Goal: Transaction & Acquisition: Purchase product/service

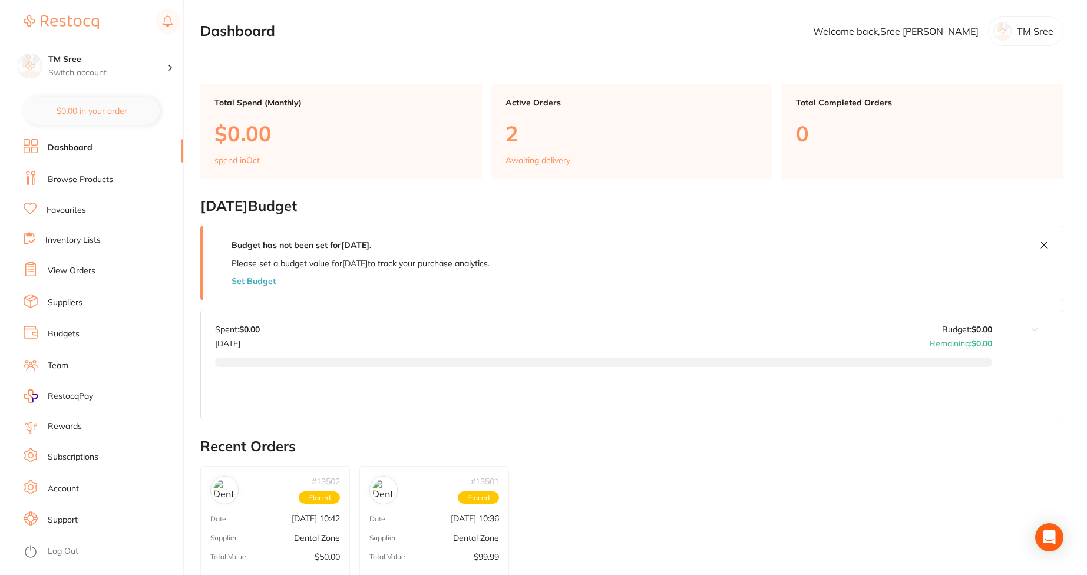
click at [64, 328] on li "Budgets" at bounding box center [104, 334] width 160 height 18
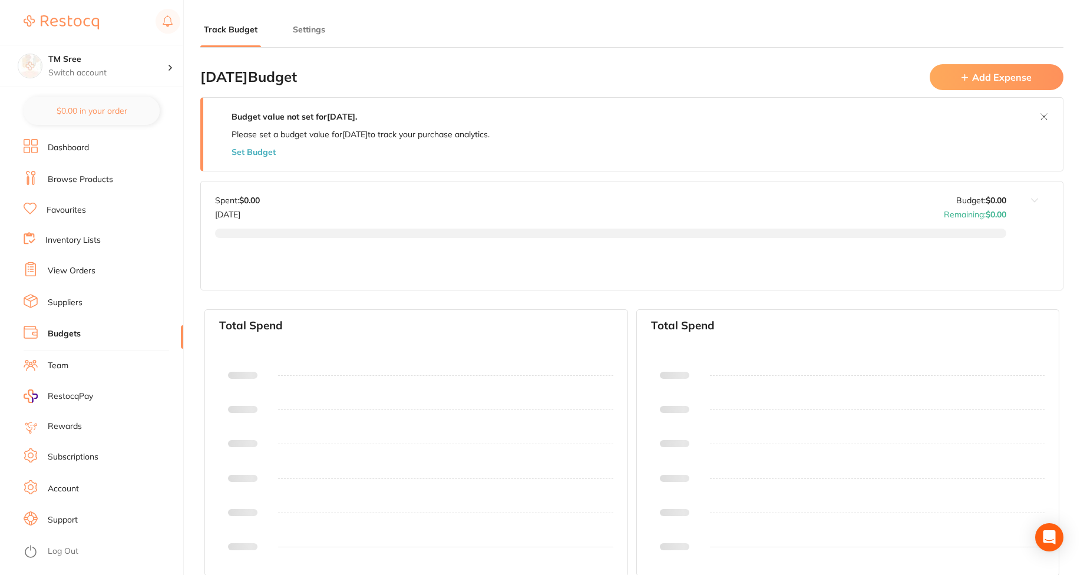
type input "0.0"
click at [310, 36] on li "Settings" at bounding box center [308, 36] width 39 height 24
click at [318, 24] on button "Settings" at bounding box center [308, 29] width 39 height 11
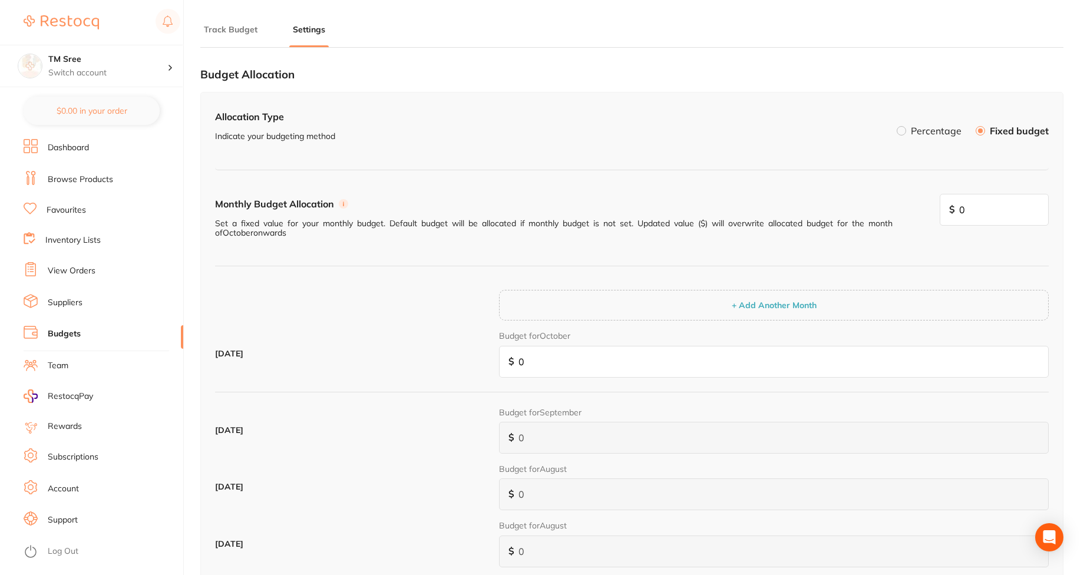
click at [224, 34] on button "Track Budget" at bounding box center [230, 29] width 61 height 11
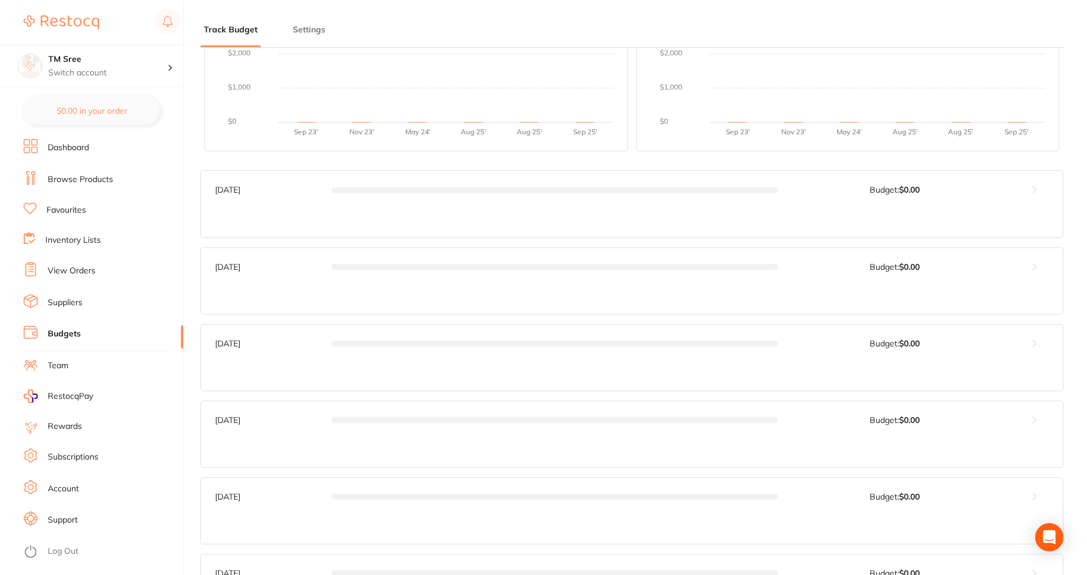
scroll to position [480, 0]
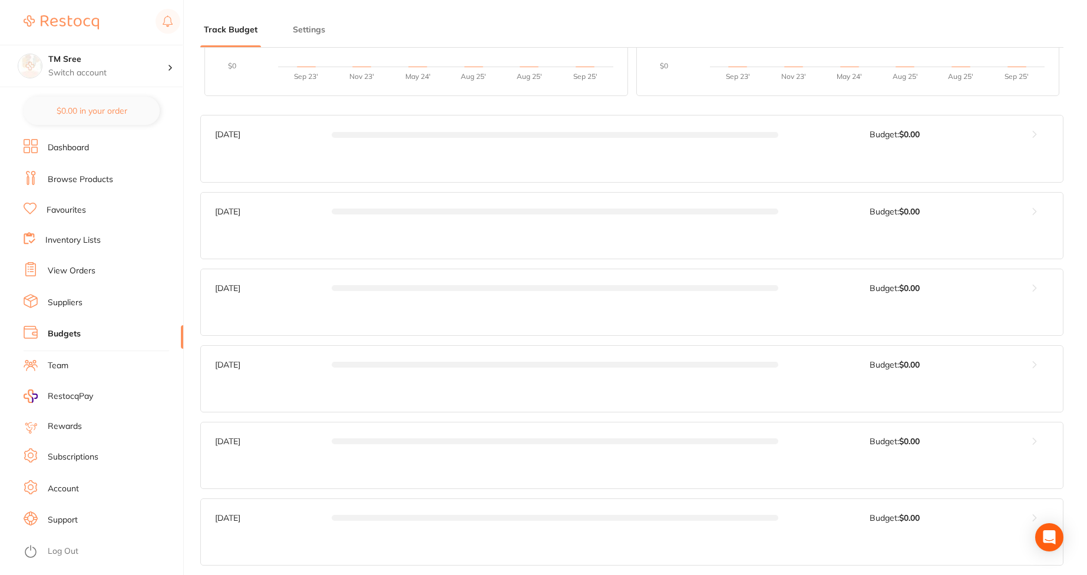
click at [1033, 131] on button at bounding box center [1034, 134] width 57 height 38
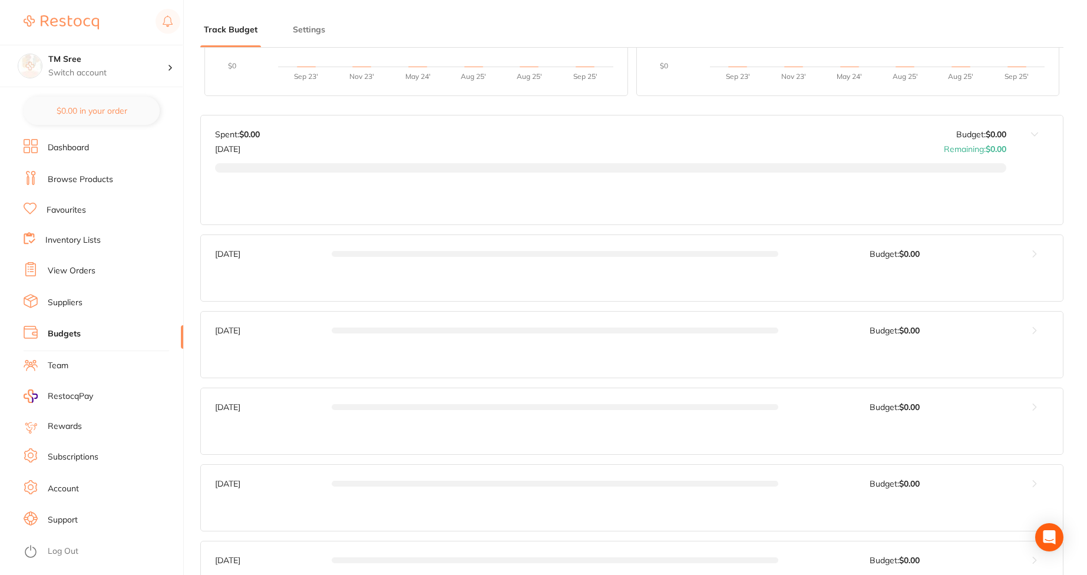
click at [53, 273] on link "View Orders" at bounding box center [72, 271] width 48 height 12
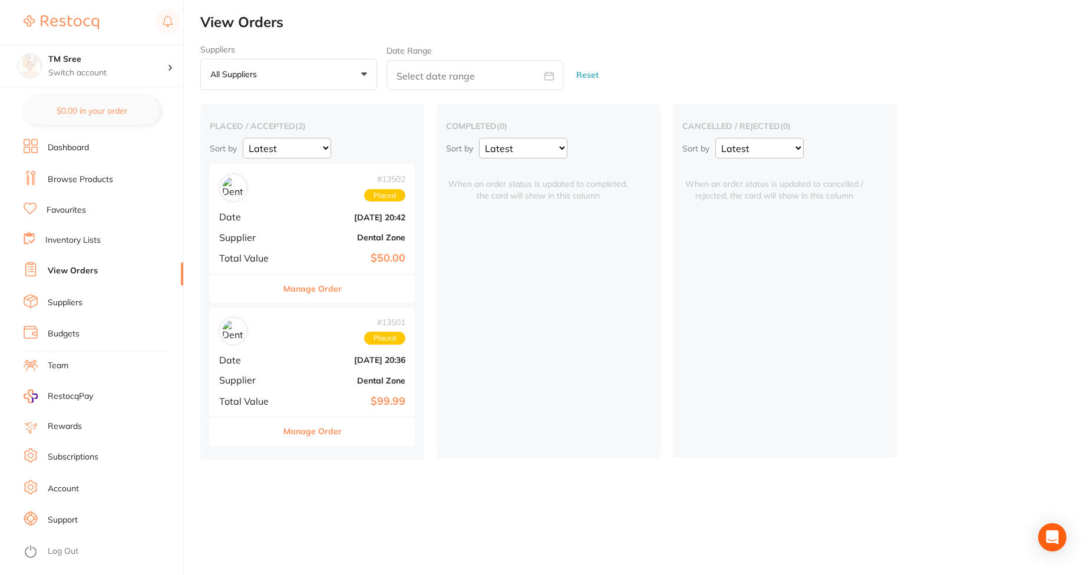
click at [94, 151] on li "Dashboard" at bounding box center [104, 148] width 160 height 18
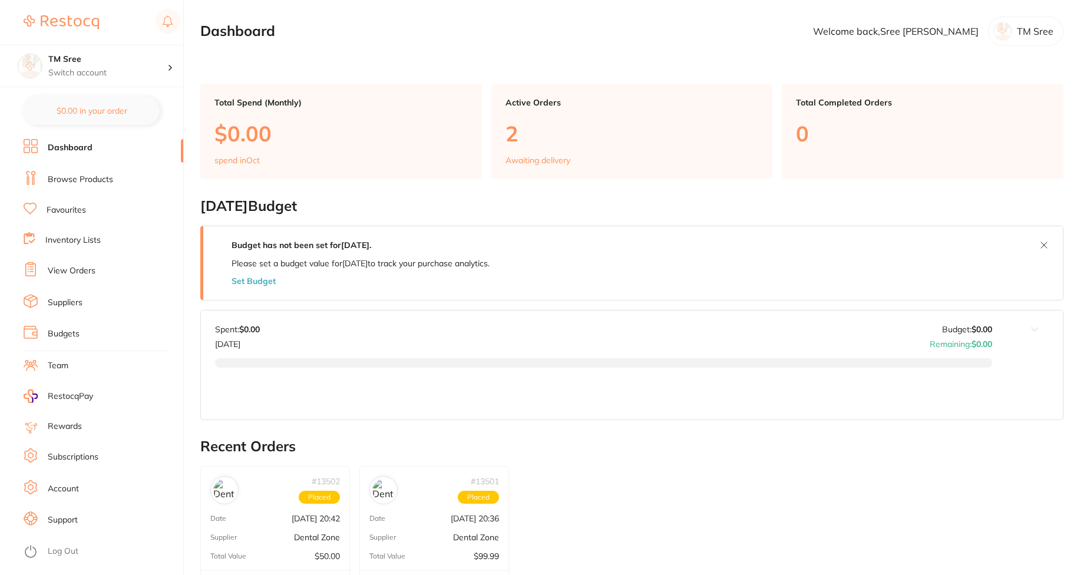
click at [87, 180] on link "Browse Products" at bounding box center [80, 180] width 65 height 12
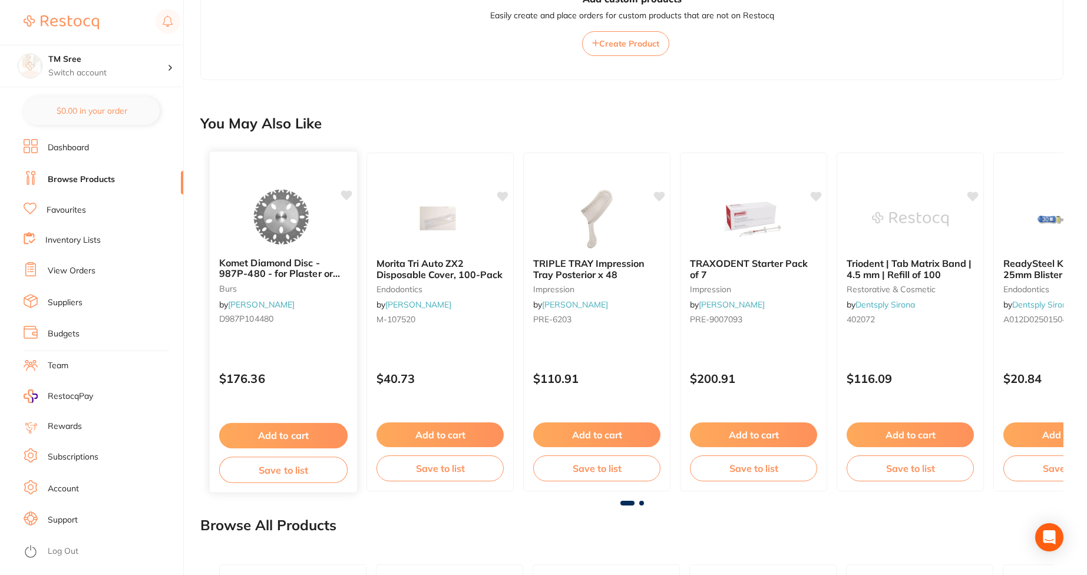
scroll to position [510, 0]
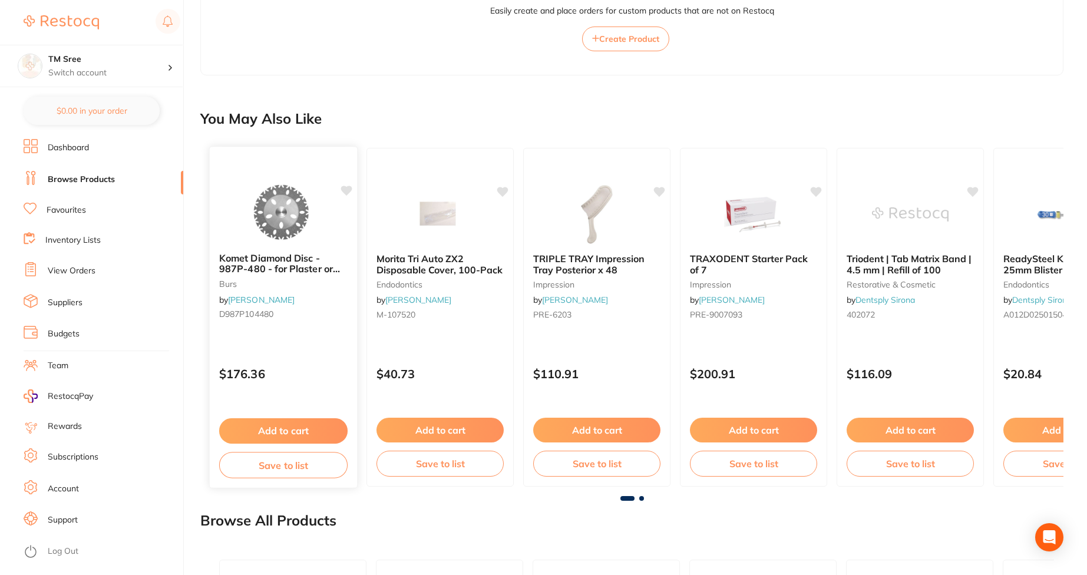
click at [288, 424] on button "Add to cart" at bounding box center [283, 430] width 128 height 25
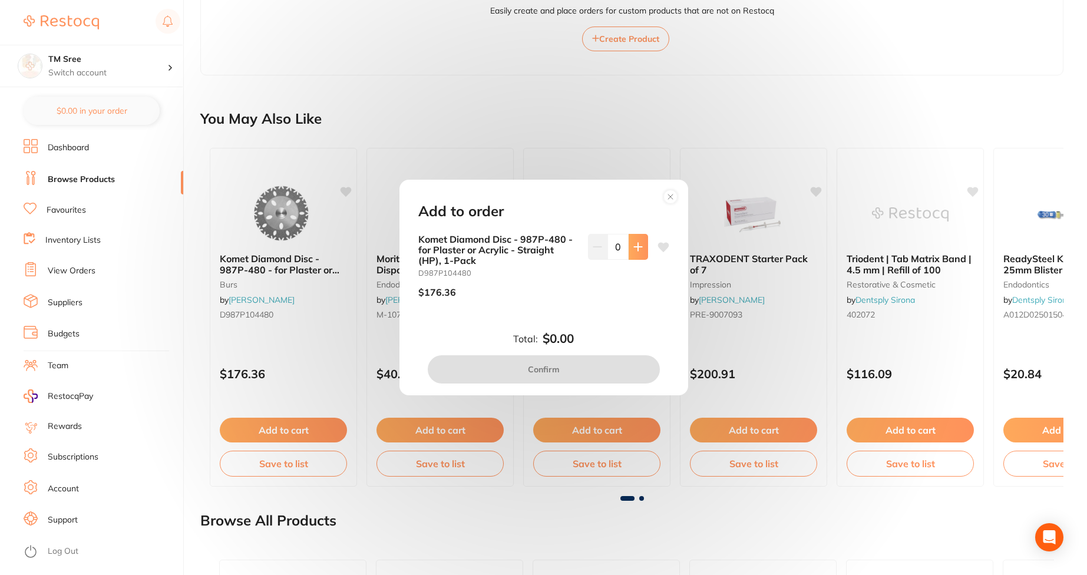
click at [644, 246] on button at bounding box center [638, 247] width 19 height 26
type input "1"
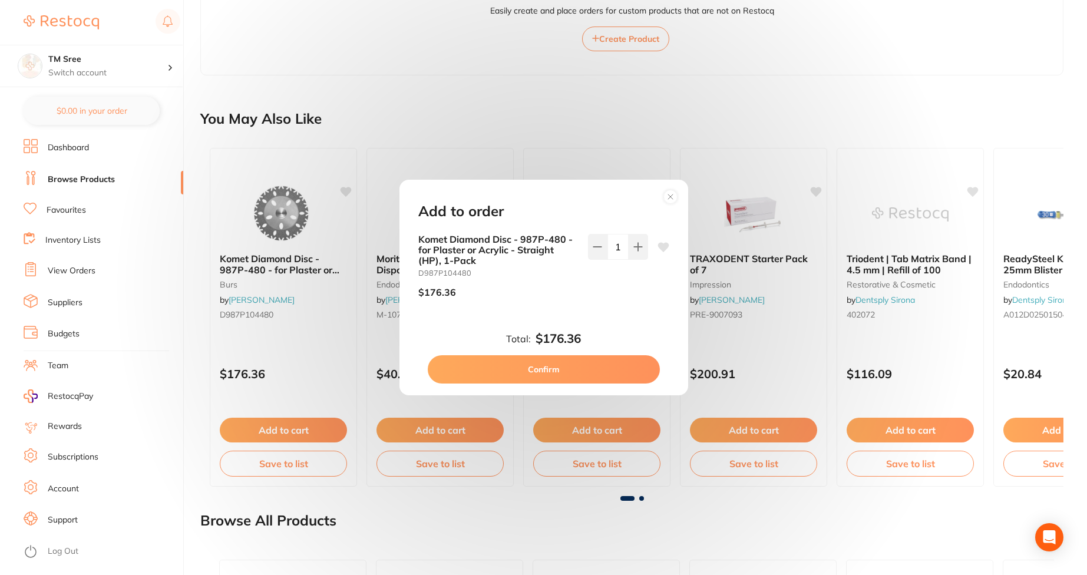
click at [576, 371] on button "Confirm" at bounding box center [544, 369] width 232 height 28
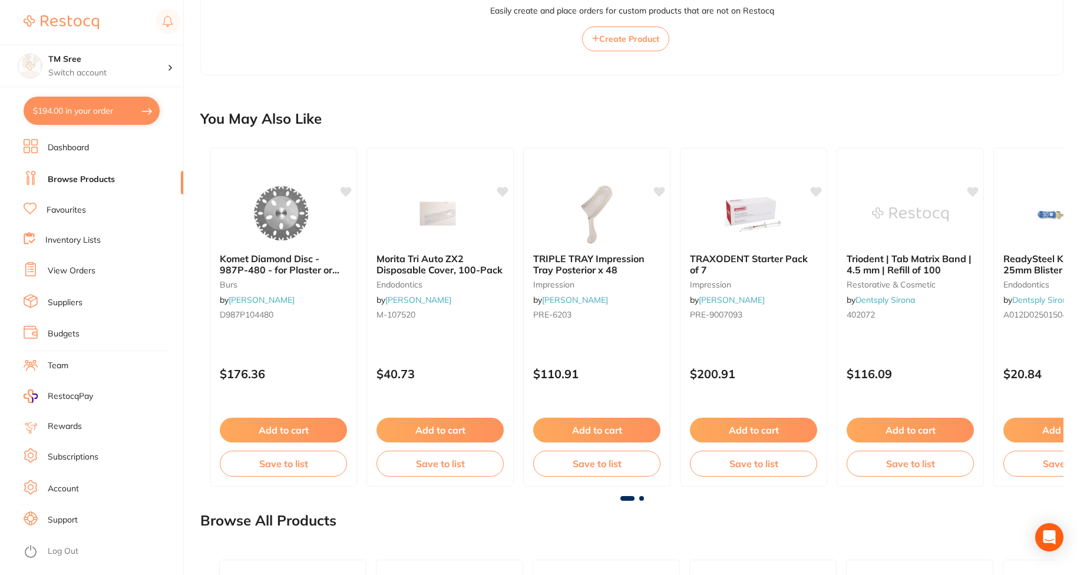
click at [137, 116] on button "$194.00 in your order" at bounding box center [92, 111] width 136 height 28
checkbox input "true"
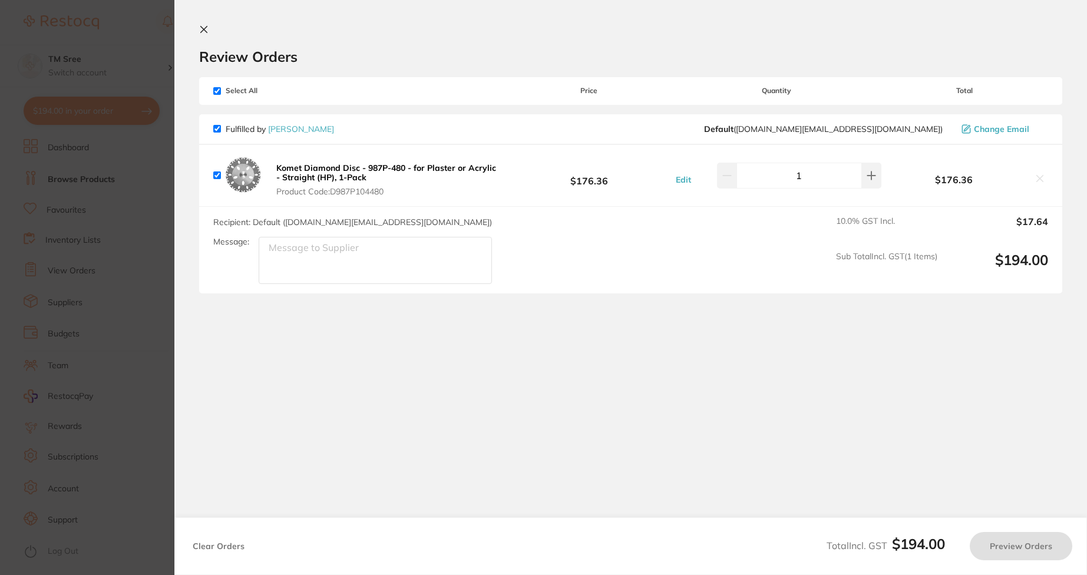
scroll to position [0, 0]
click at [1035, 541] on button "Preview Orders" at bounding box center [1024, 546] width 103 height 28
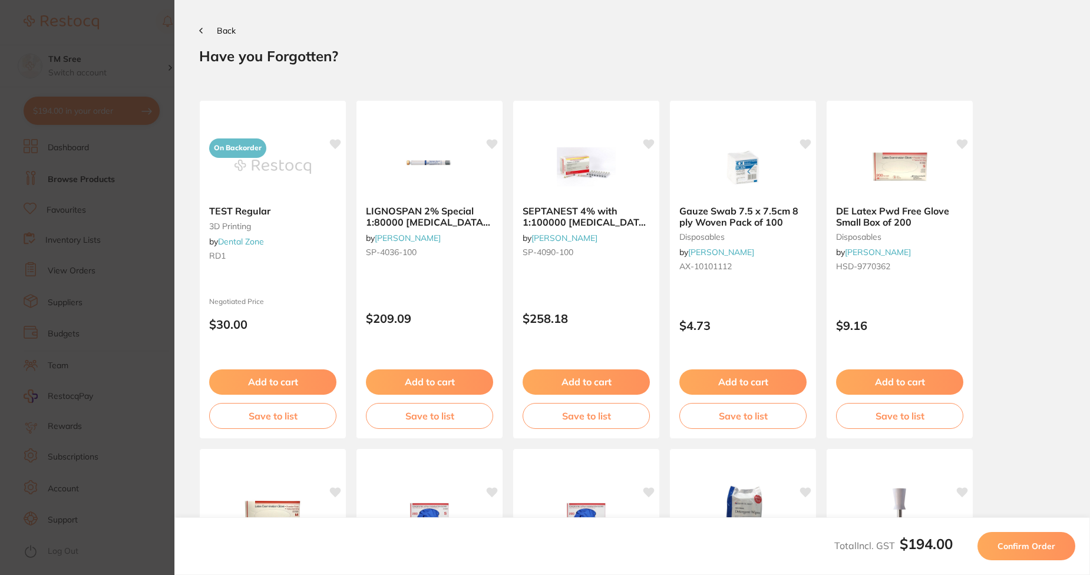
click at [1026, 556] on button "Confirm Order" at bounding box center [1026, 546] width 98 height 28
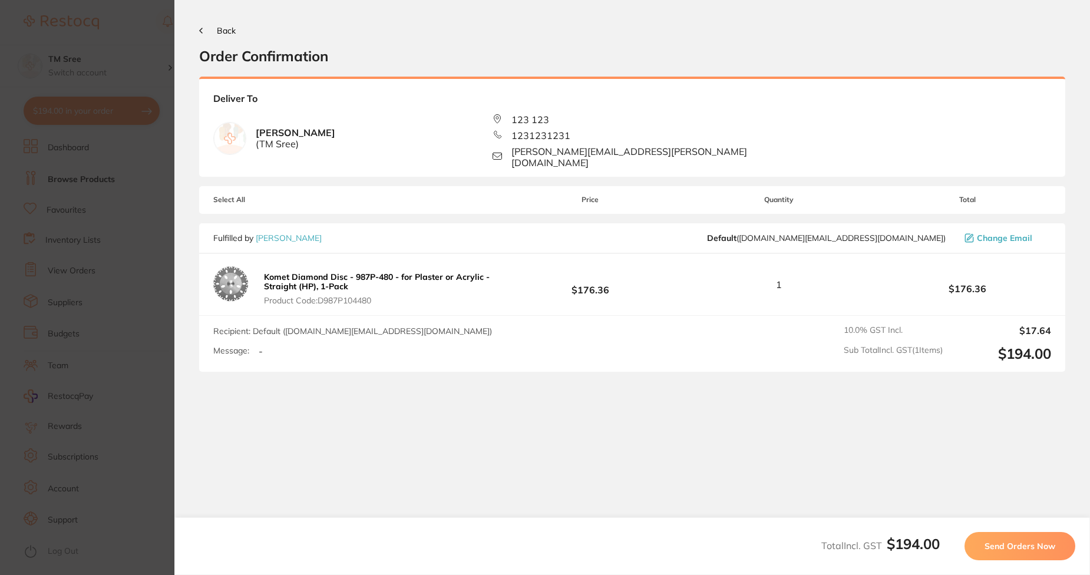
click at [1026, 556] on button "Send Orders Now" at bounding box center [1019, 546] width 111 height 28
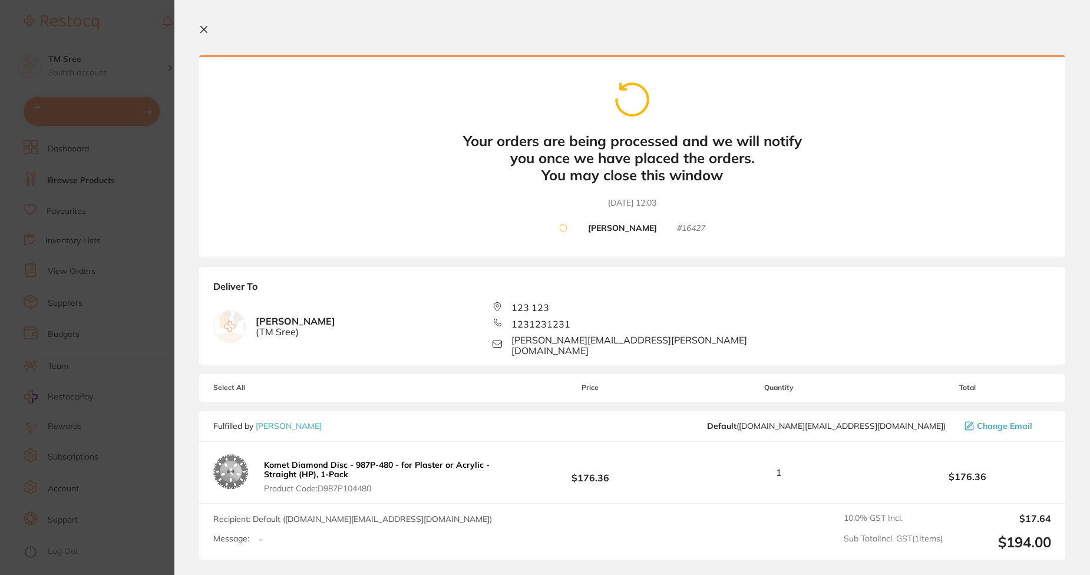
click at [735, 302] on div "123 123" at bounding box center [632, 307] width 279 height 11
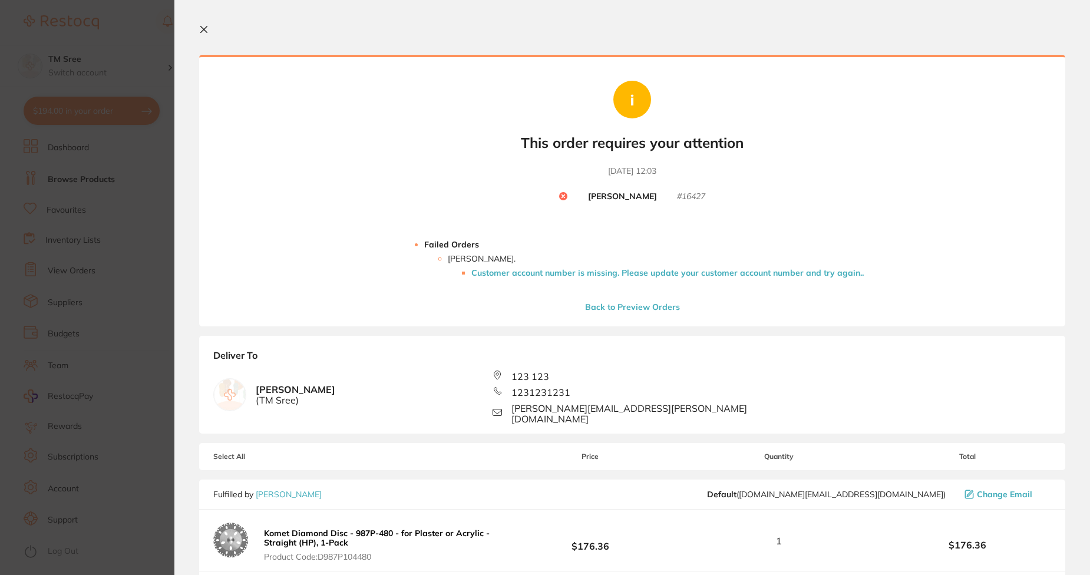
click at [622, 276] on li "Customer account number is missing. Please update your customer account number …" at bounding box center [667, 272] width 392 height 9
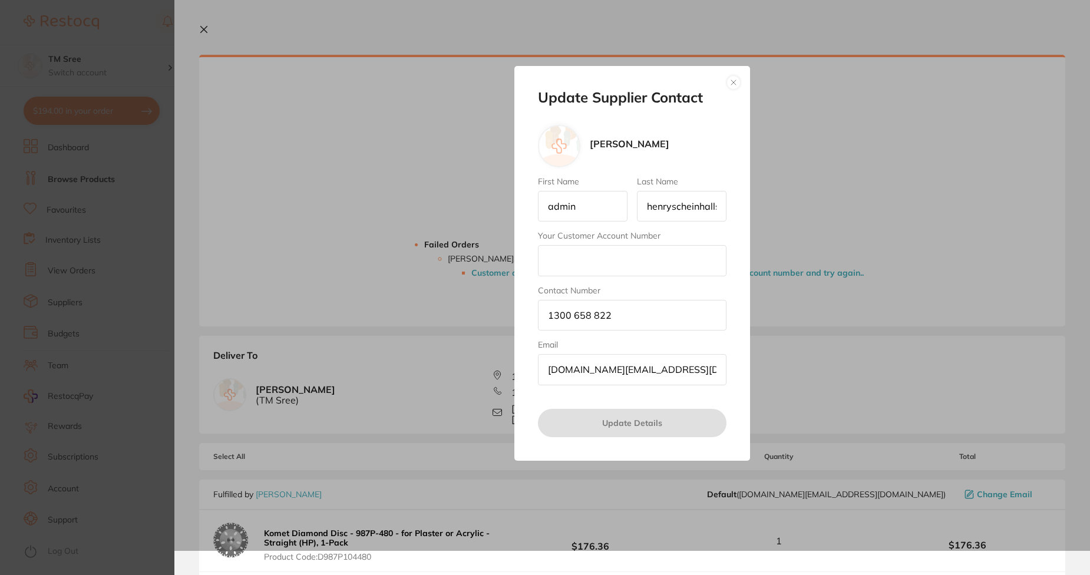
click at [602, 263] on input "Your Customer Account Number" at bounding box center [632, 260] width 189 height 31
type input "yu68"
click at [650, 423] on button "Update Details" at bounding box center [632, 423] width 189 height 28
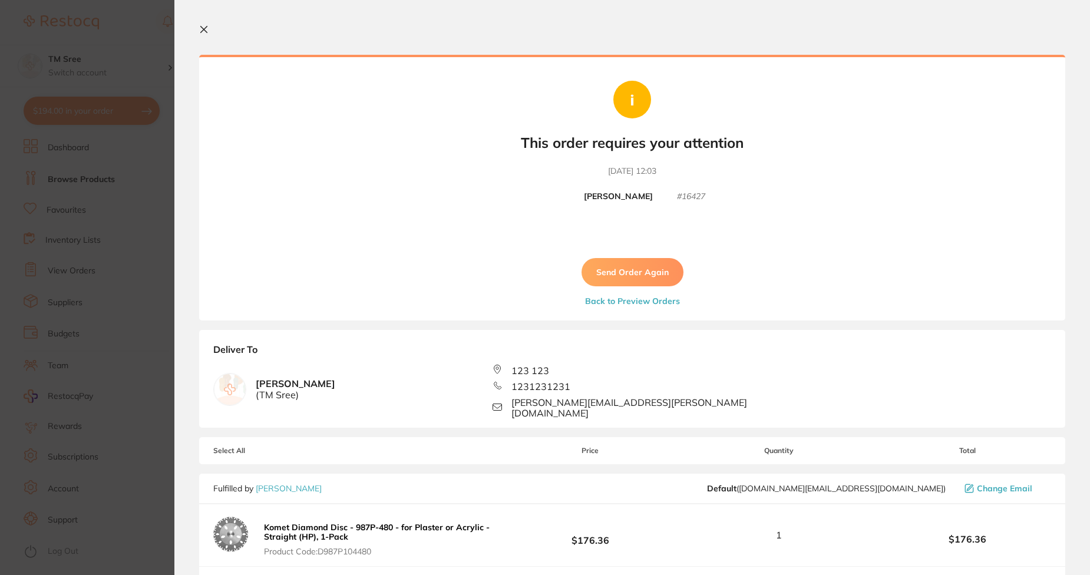
click at [617, 282] on button "Send Order Again" at bounding box center [632, 272] width 102 height 28
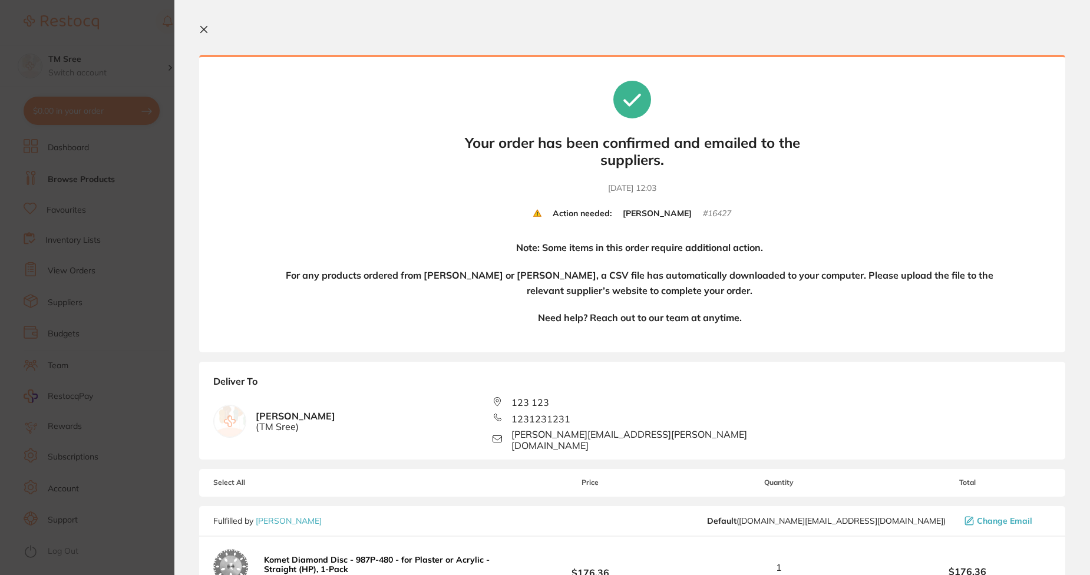
click at [203, 24] on section "Your orders are being processed and we will notify you once we have placed the …" at bounding box center [631, 287] width 915 height 575
click at [206, 26] on icon at bounding box center [203, 29] width 9 height 9
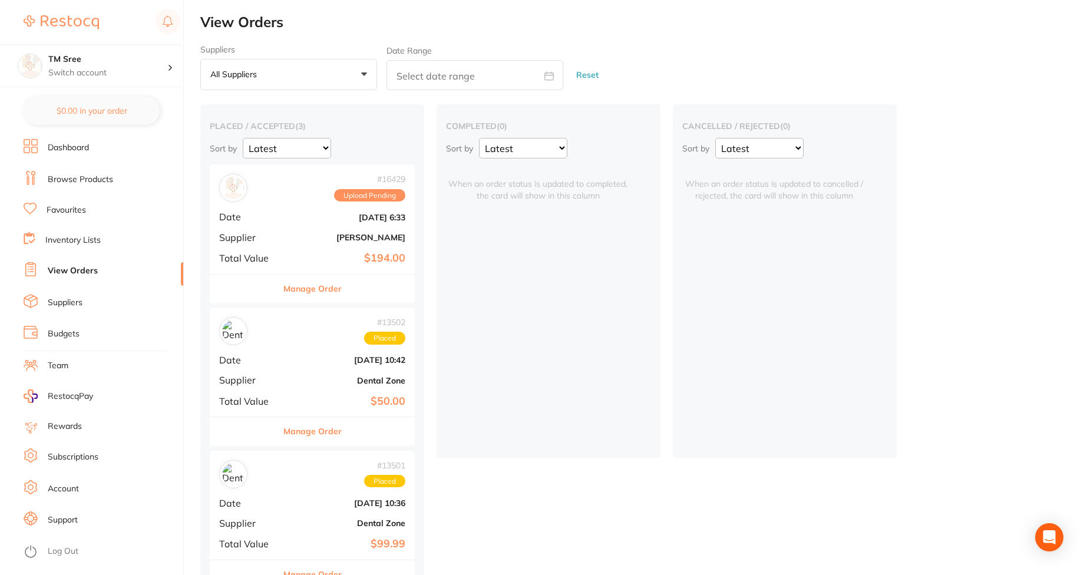
click at [87, 328] on li "Budgets" at bounding box center [104, 334] width 160 height 18
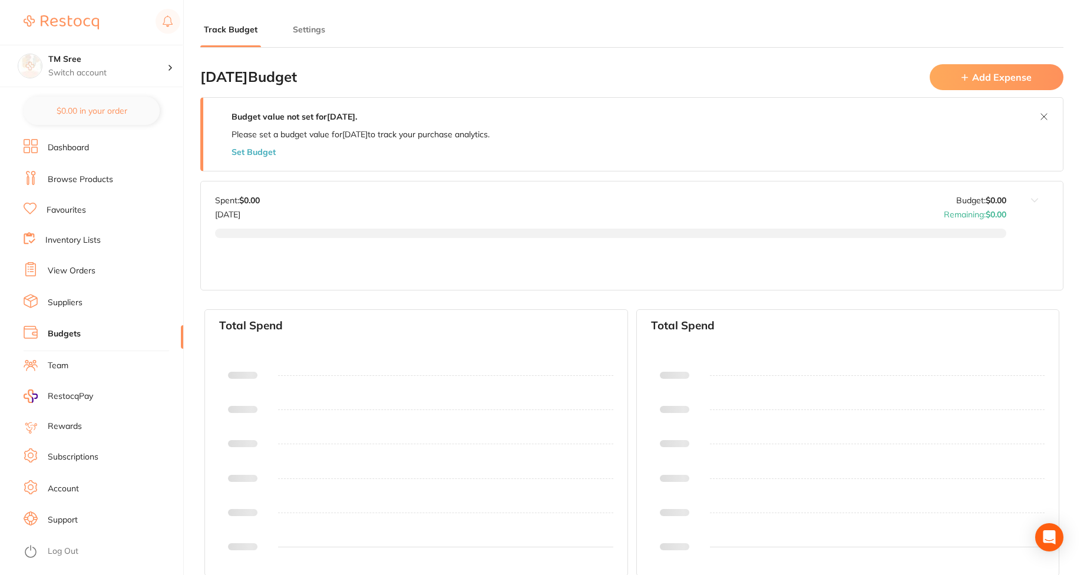
type input "0.0"
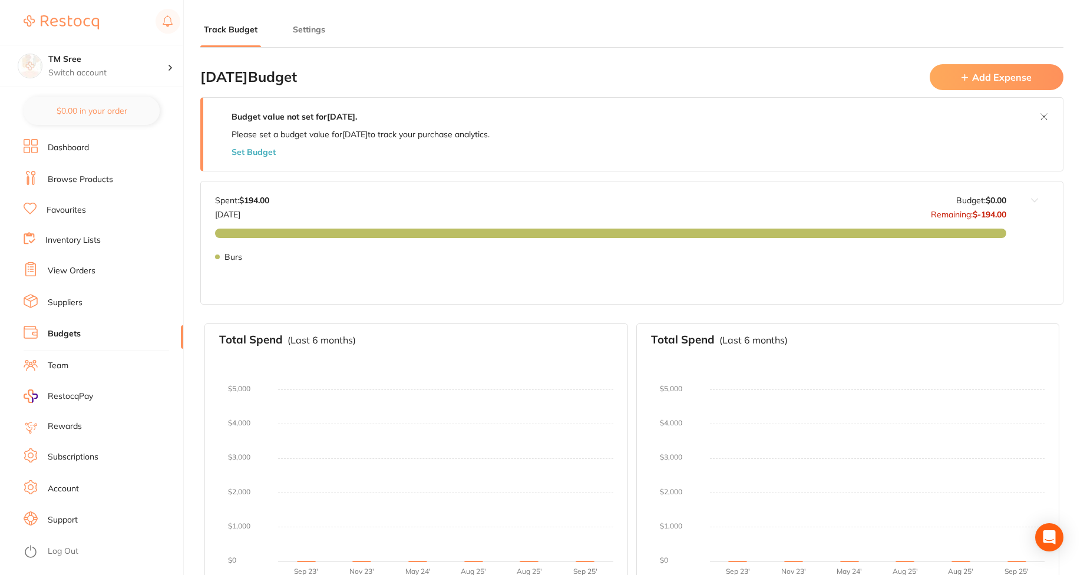
click at [312, 30] on button "Settings" at bounding box center [308, 29] width 39 height 11
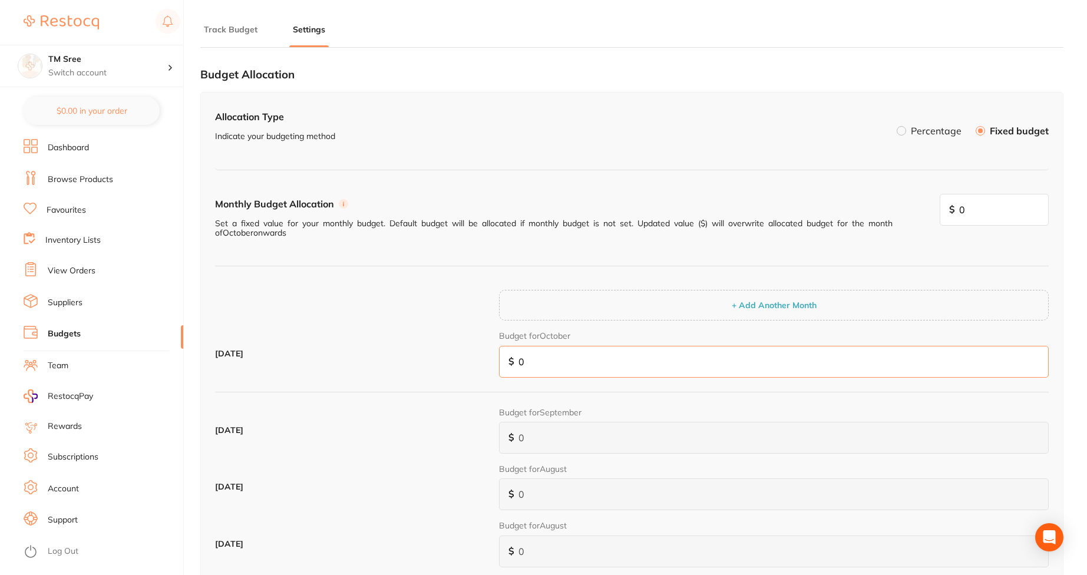
click at [545, 350] on input "0" at bounding box center [774, 362] width 550 height 32
click at [546, 361] on input "0" at bounding box center [774, 362] width 550 height 32
type input "5"
type input "50"
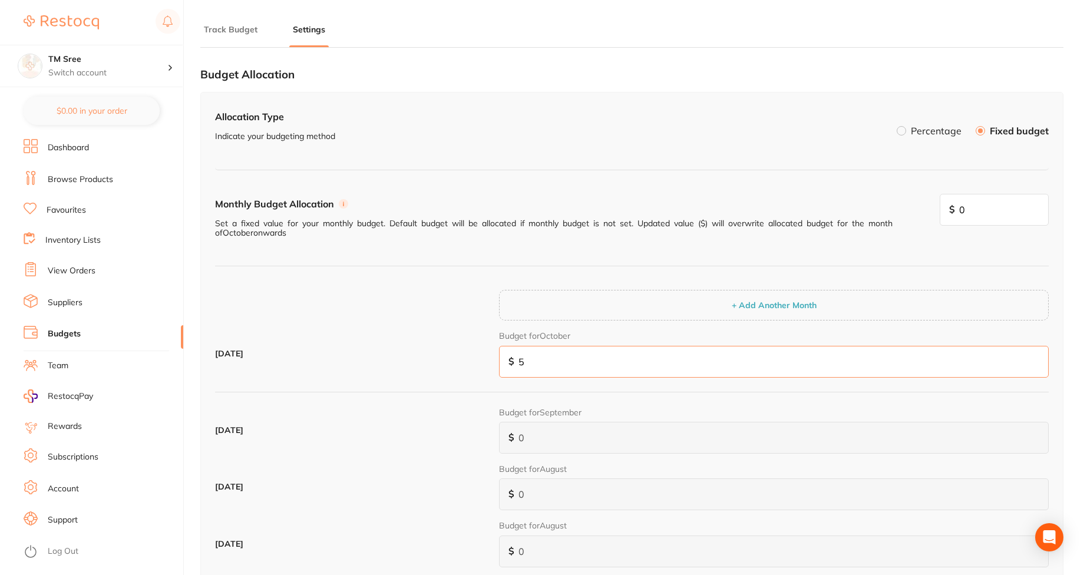
type input "50"
type input "500"
type input "5,000"
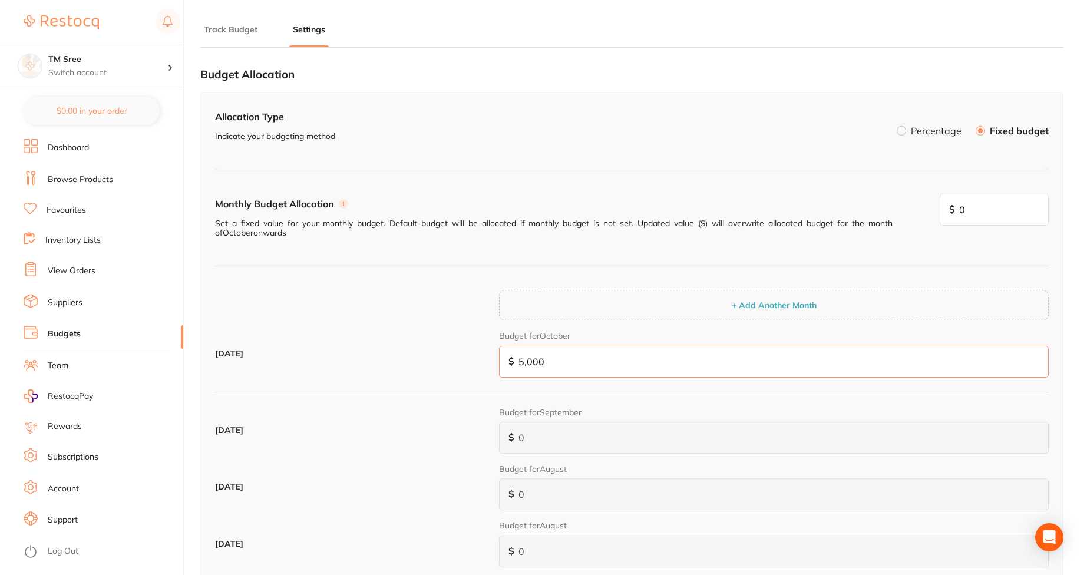
type input "5,000"
click at [1055, 393] on div "Allocation Type Indicate your budgeting method Percentage Fixed budget Monthly …" at bounding box center [631, 408] width 863 height 633
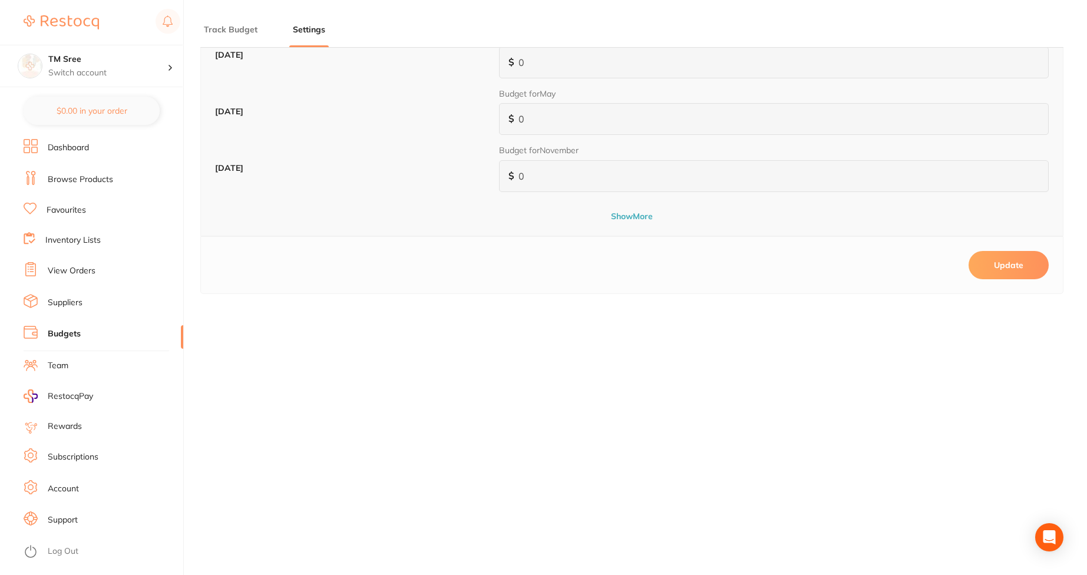
scroll to position [494, 0]
click at [1005, 253] on button "Update" at bounding box center [1009, 260] width 80 height 28
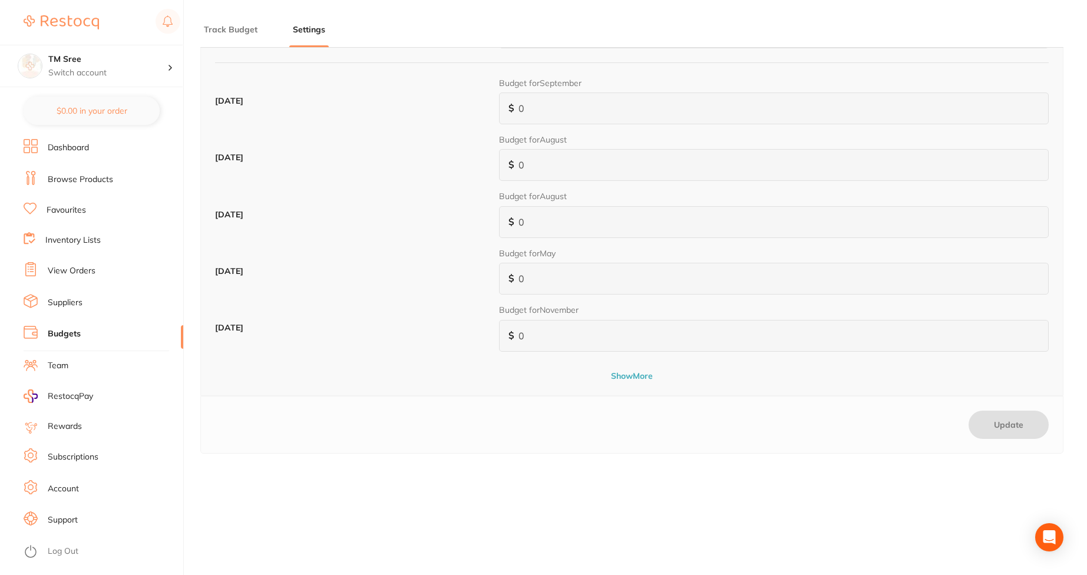
scroll to position [0, 0]
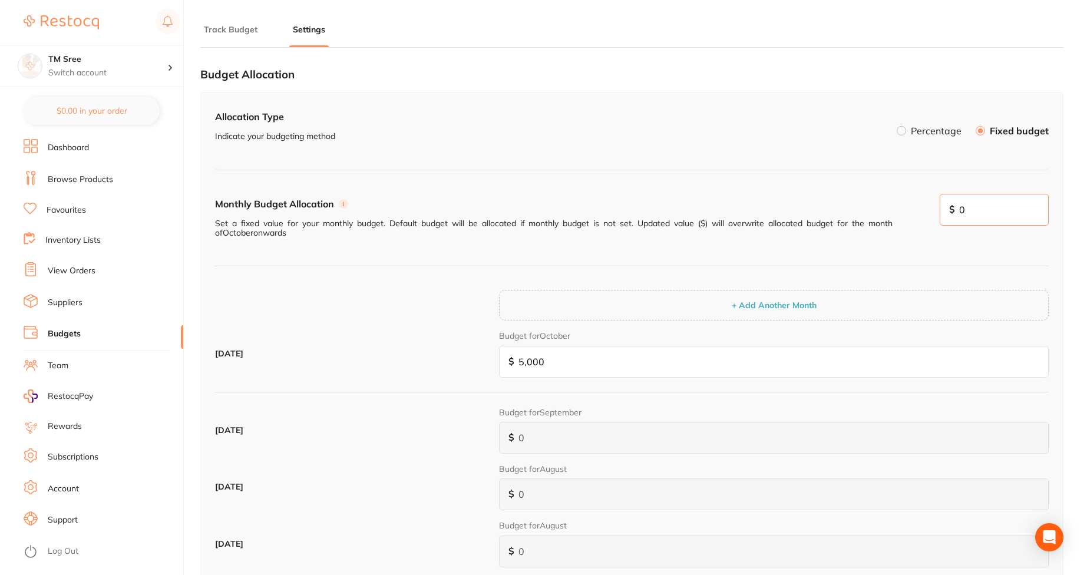
click at [987, 220] on input "0" at bounding box center [995, 210] width 110 height 32
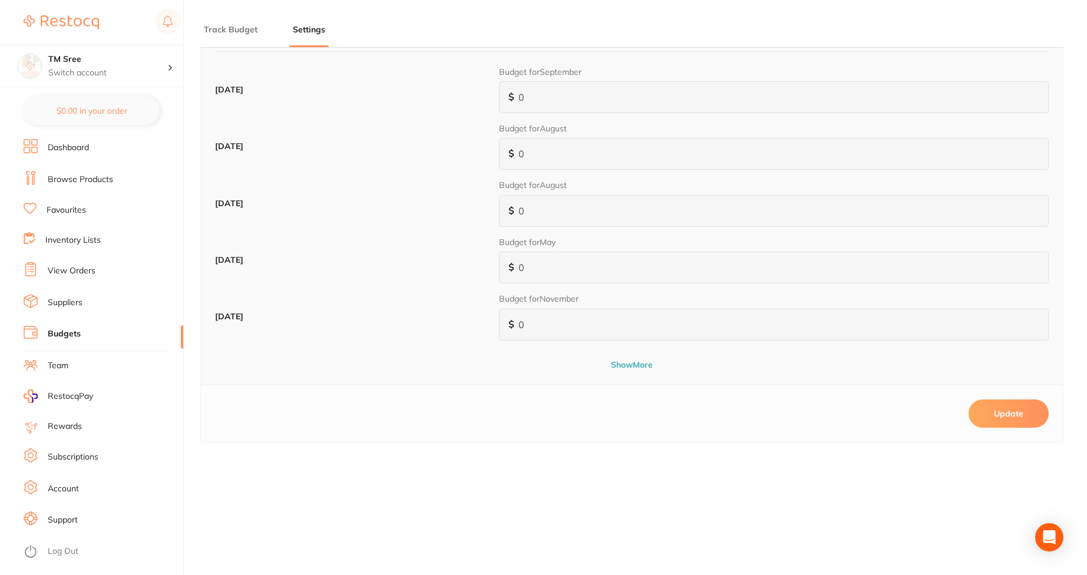
scroll to position [494, 0]
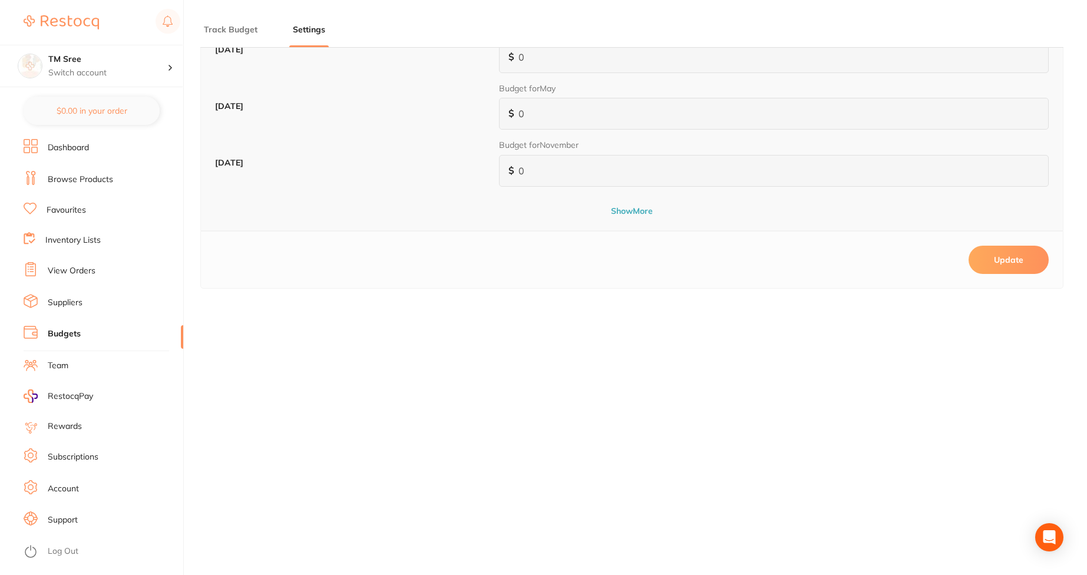
type input "5,000"
click at [1004, 255] on button "Update" at bounding box center [1009, 260] width 80 height 28
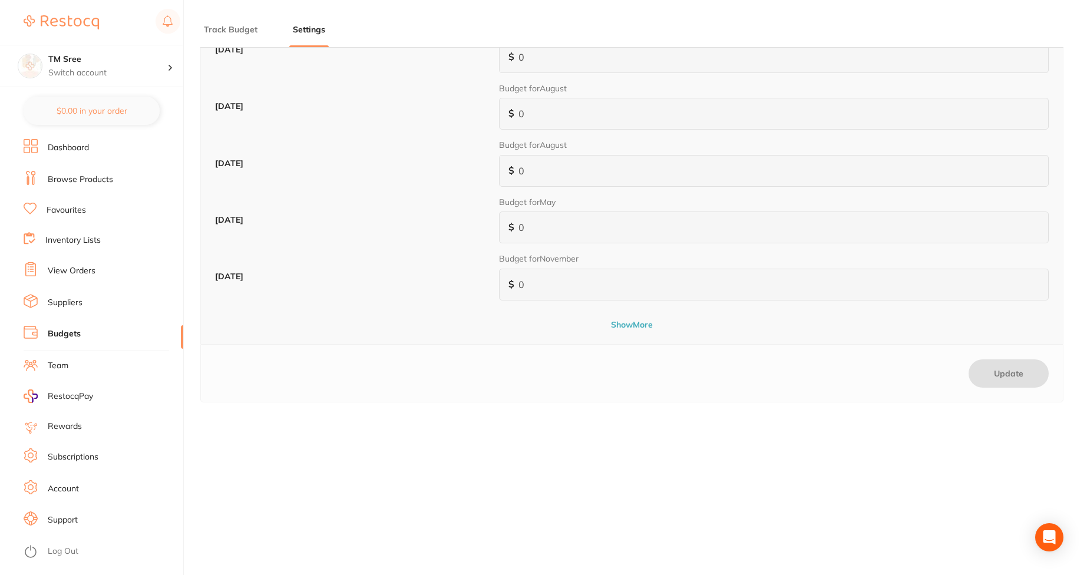
scroll to position [0, 0]
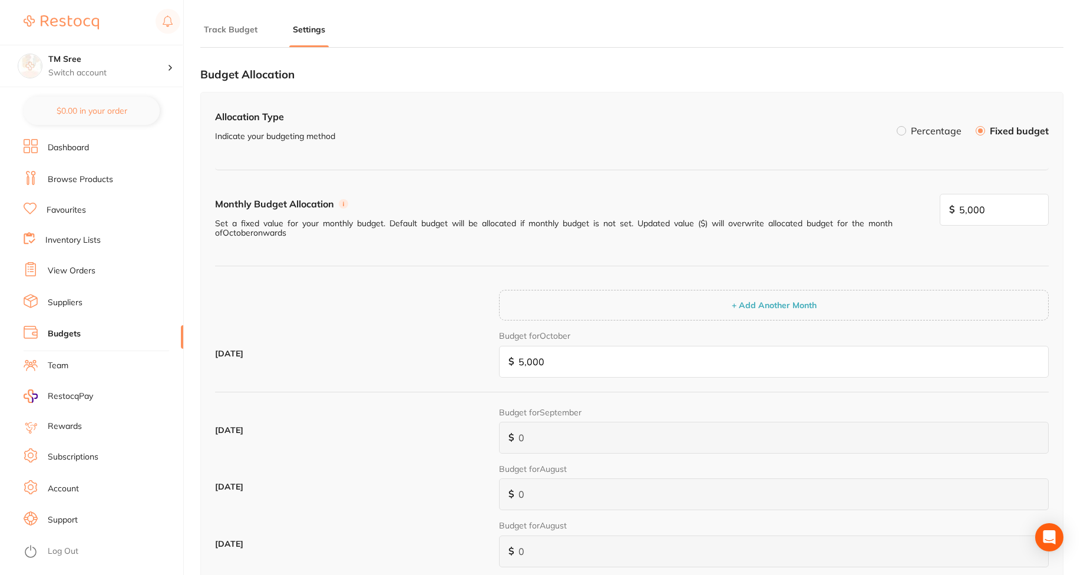
click at [246, 27] on button "Track Budget" at bounding box center [230, 29] width 61 height 11
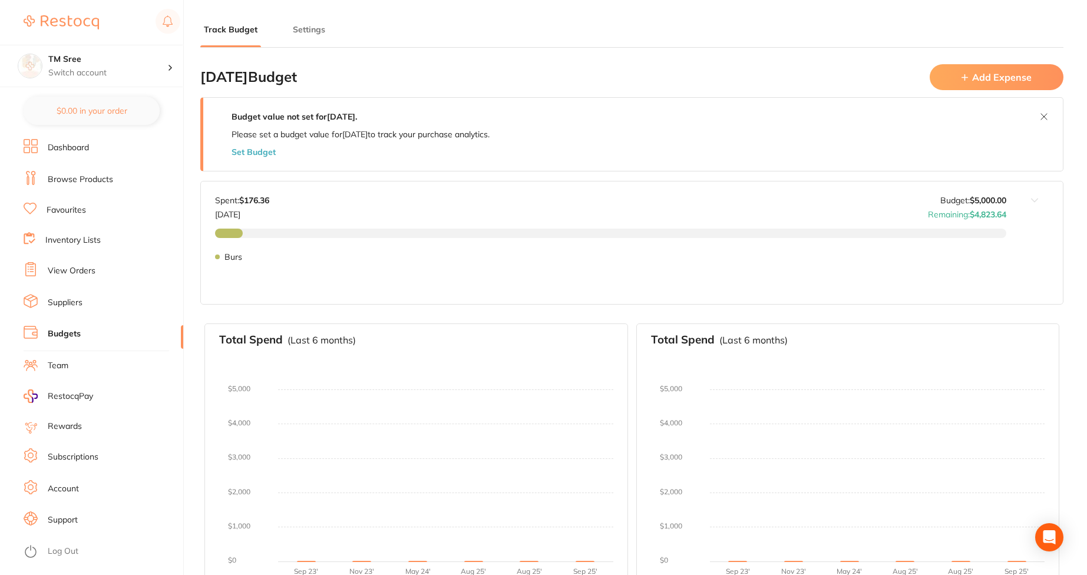
click at [1034, 203] on button at bounding box center [1034, 228] width 57 height 94
